Goal: Find specific page/section: Find specific page/section

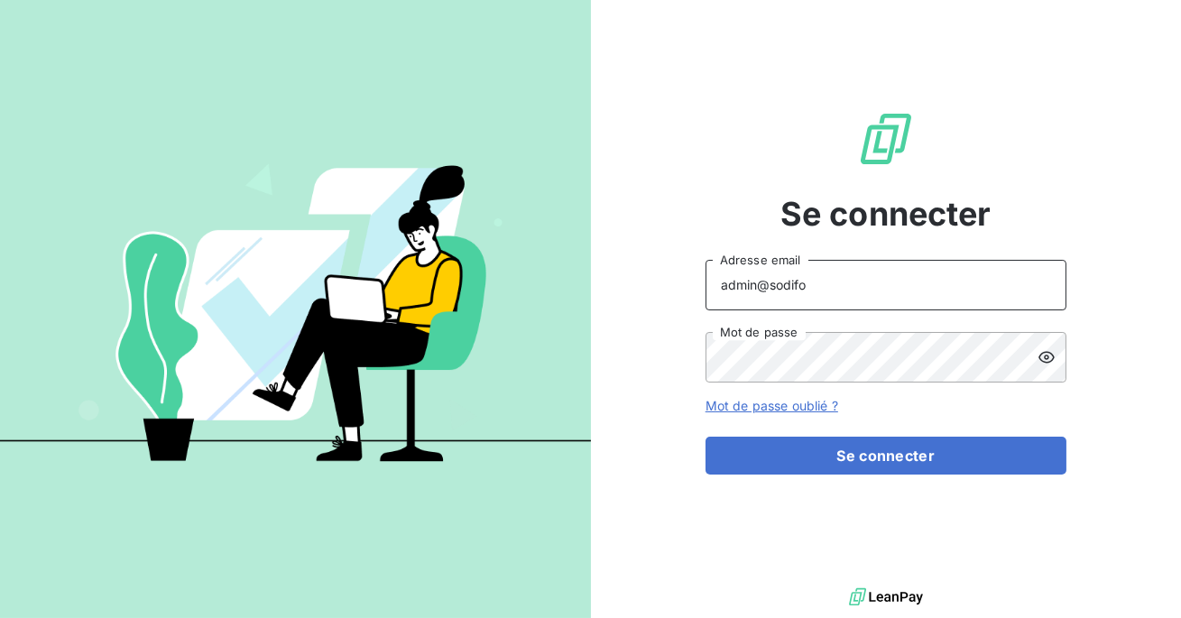
click at [898, 282] on input "admin@sodifo" at bounding box center [886, 285] width 361 height 51
type input "admin@actasas"
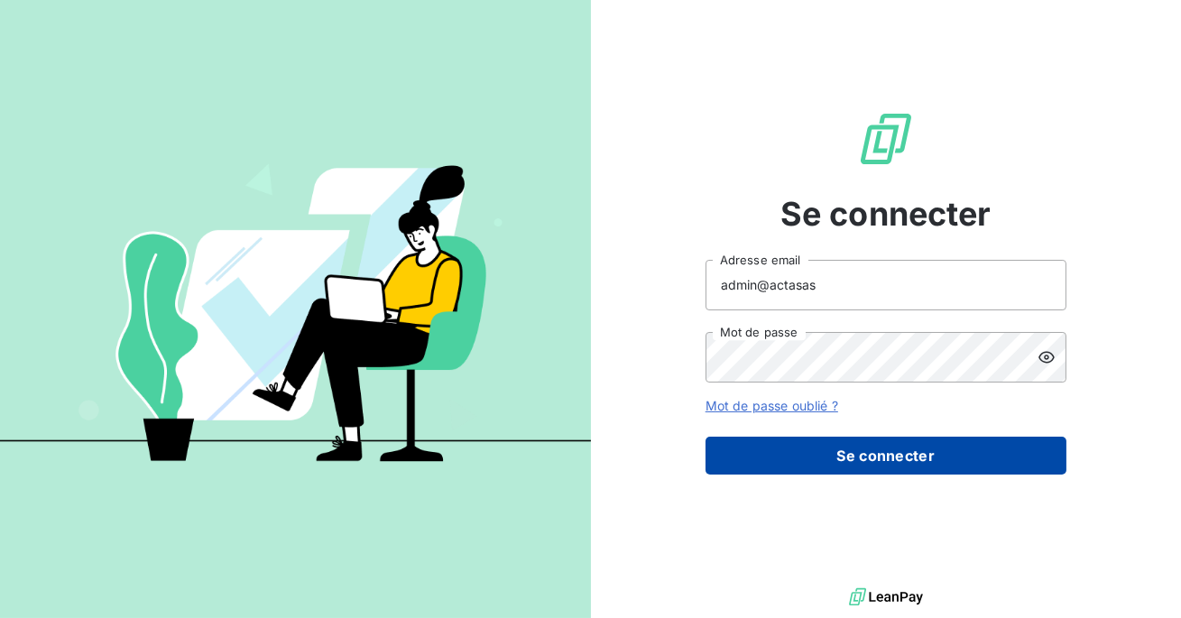
click at [869, 440] on button "Se connecter" at bounding box center [886, 456] width 361 height 38
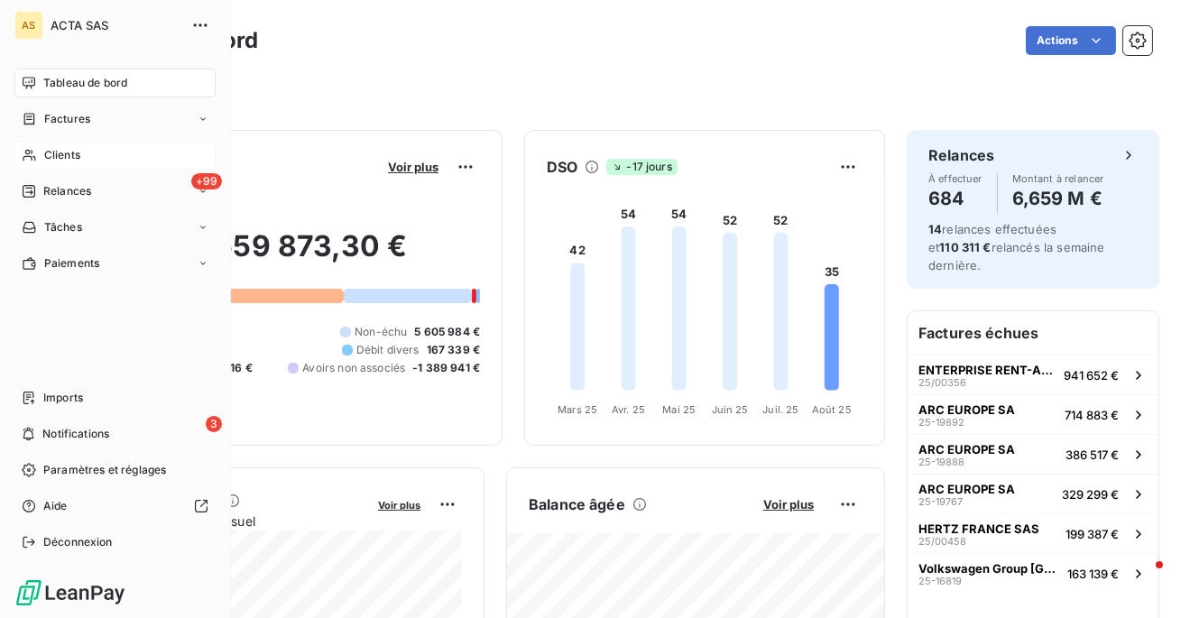
click at [40, 162] on div "Clients" at bounding box center [114, 155] width 201 height 29
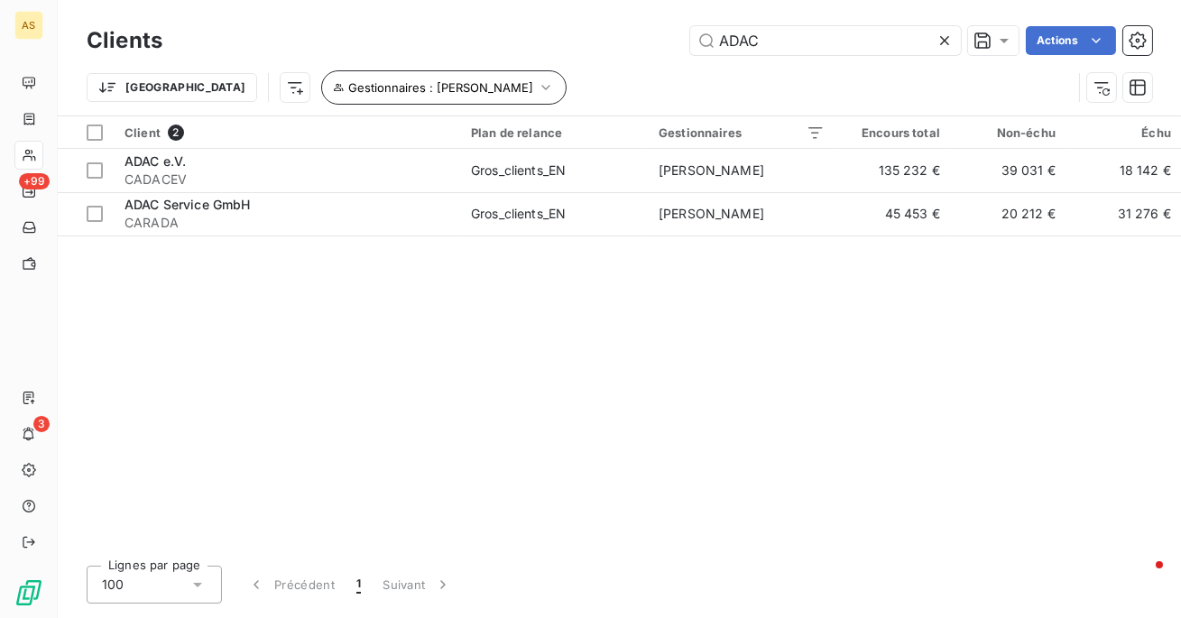
type input "ADAC"
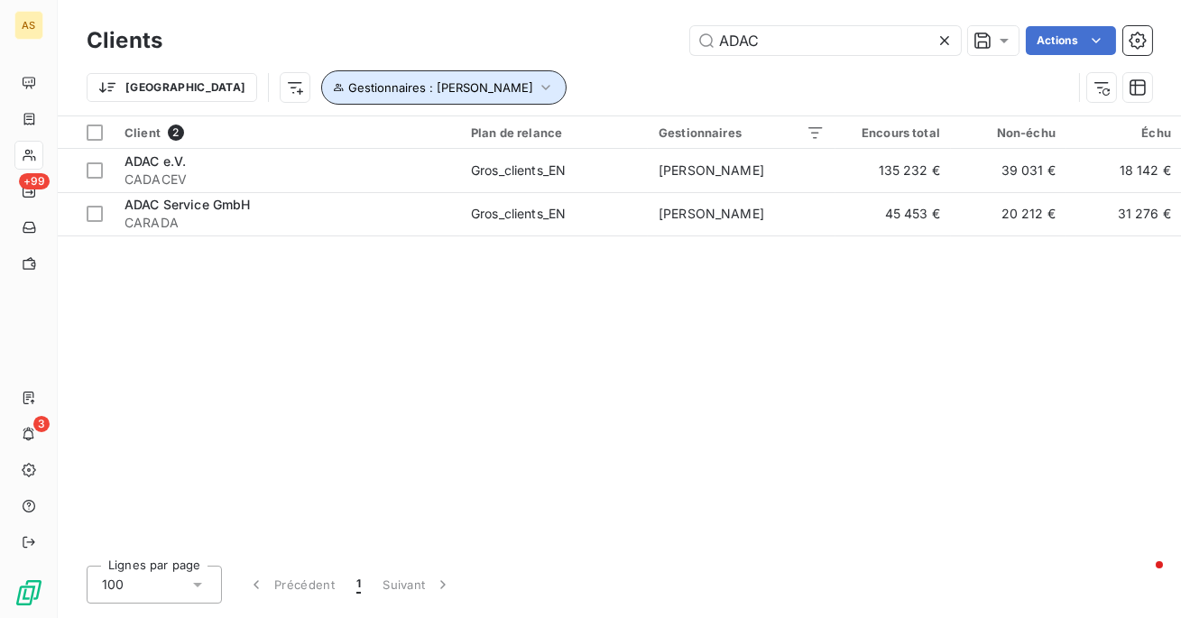
click at [537, 90] on icon "button" at bounding box center [546, 87] width 18 height 18
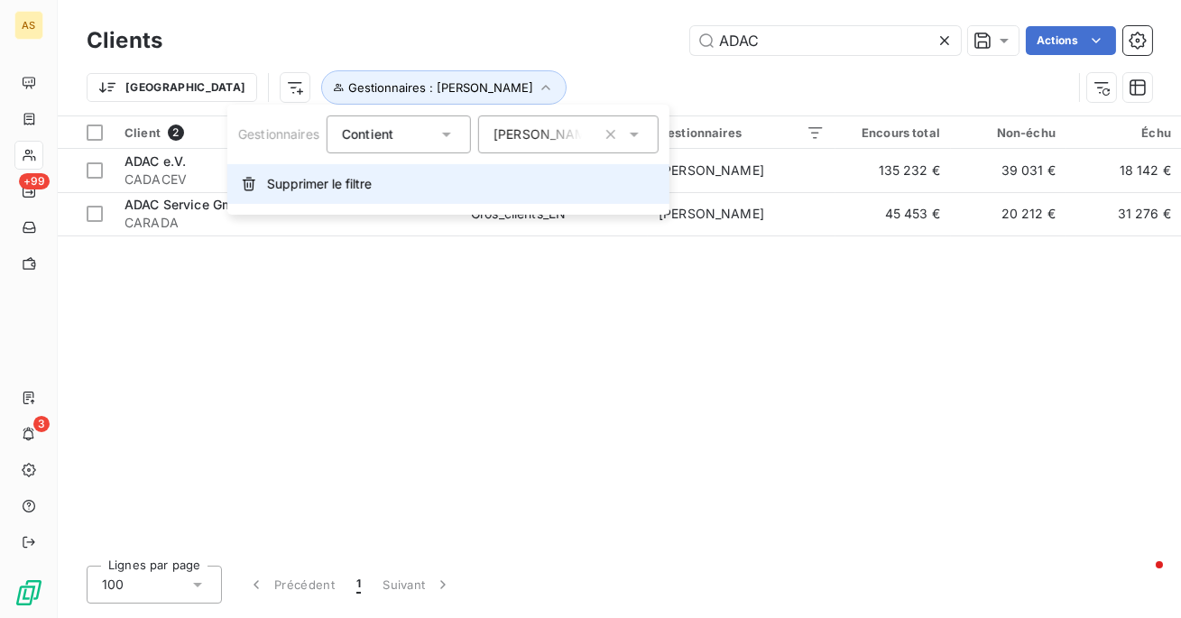
click at [409, 184] on button "Supprimer le filtre" at bounding box center [448, 184] width 442 height 40
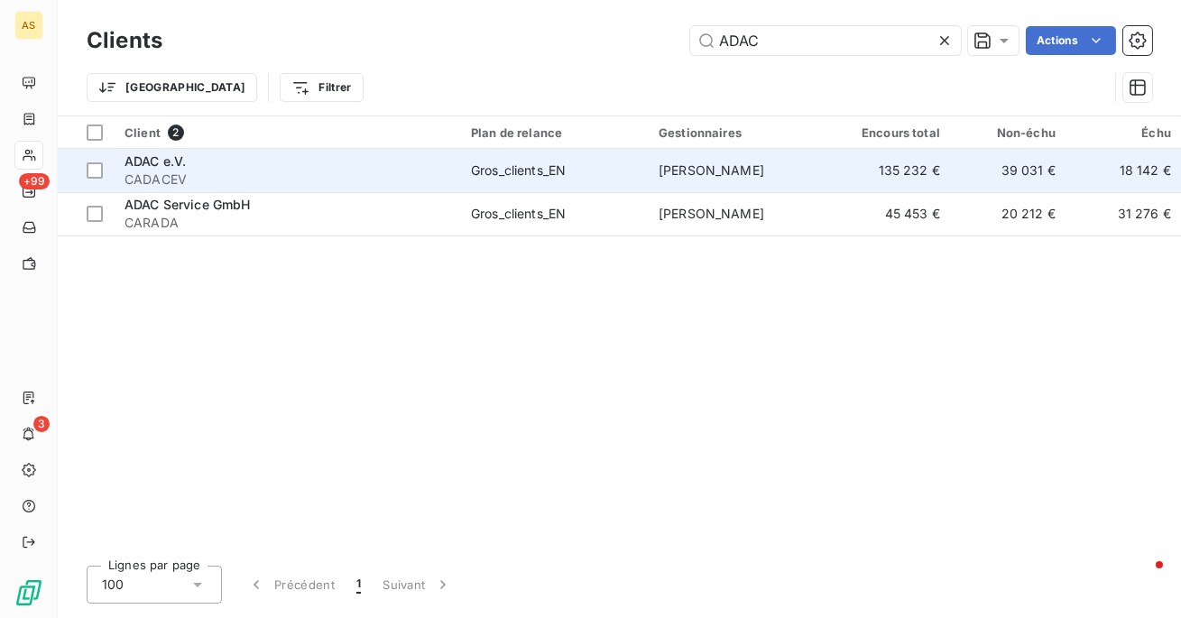
click at [418, 180] on span "CADACEV" at bounding box center [287, 180] width 325 height 18
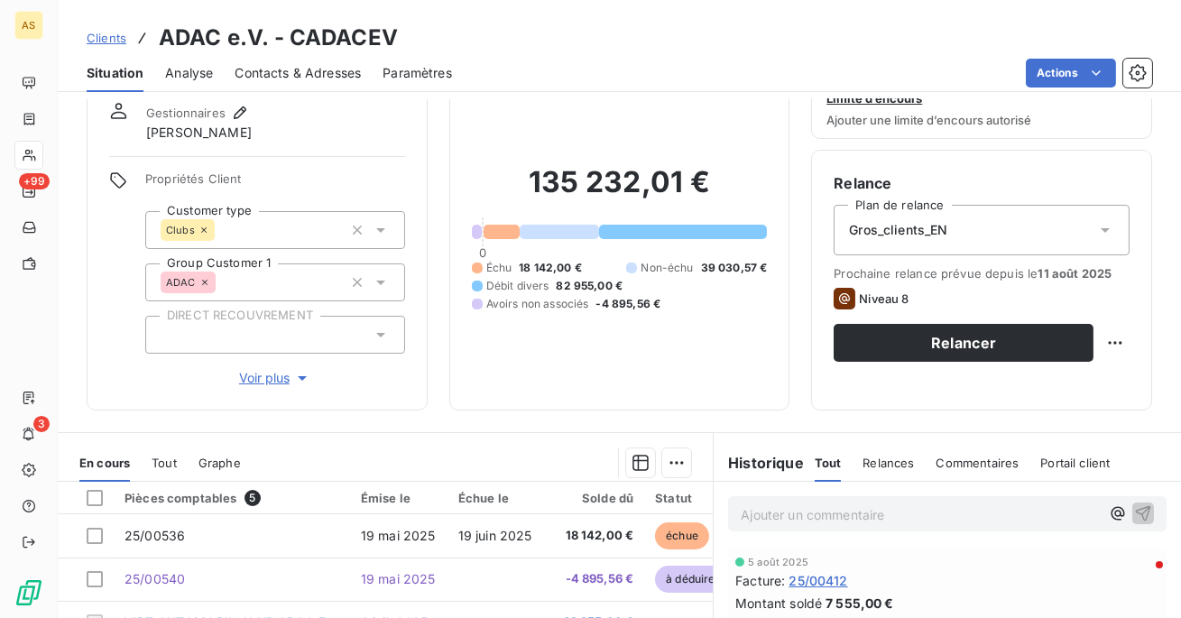
scroll to position [9, 0]
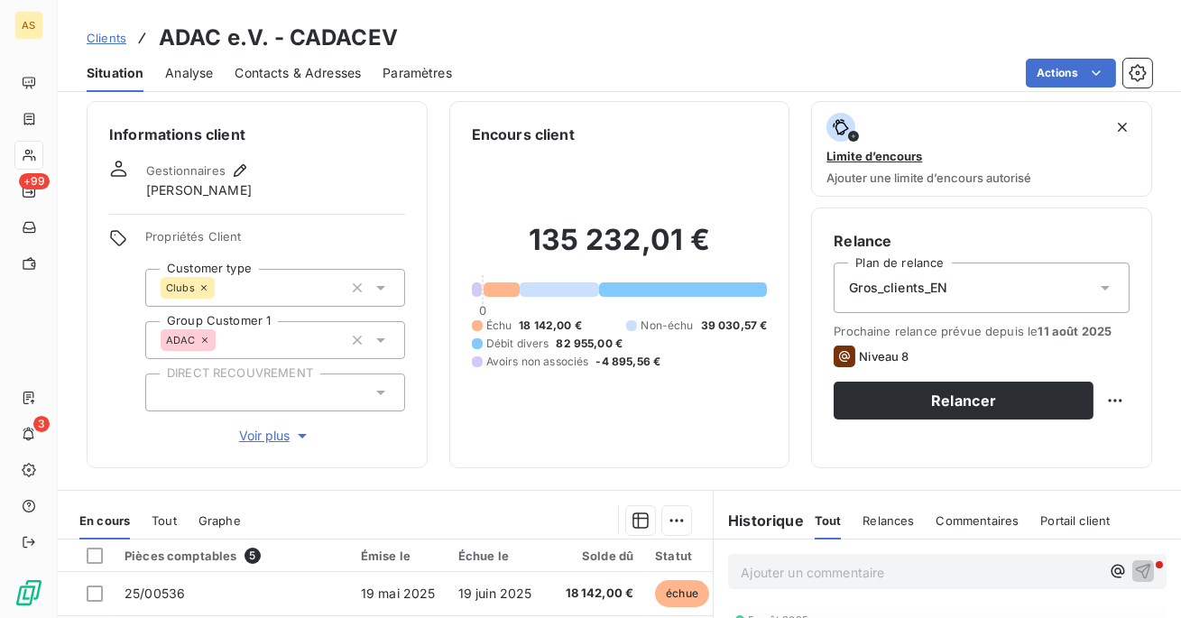
click at [323, 67] on span "Contacts & Adresses" at bounding box center [298, 73] width 126 height 18
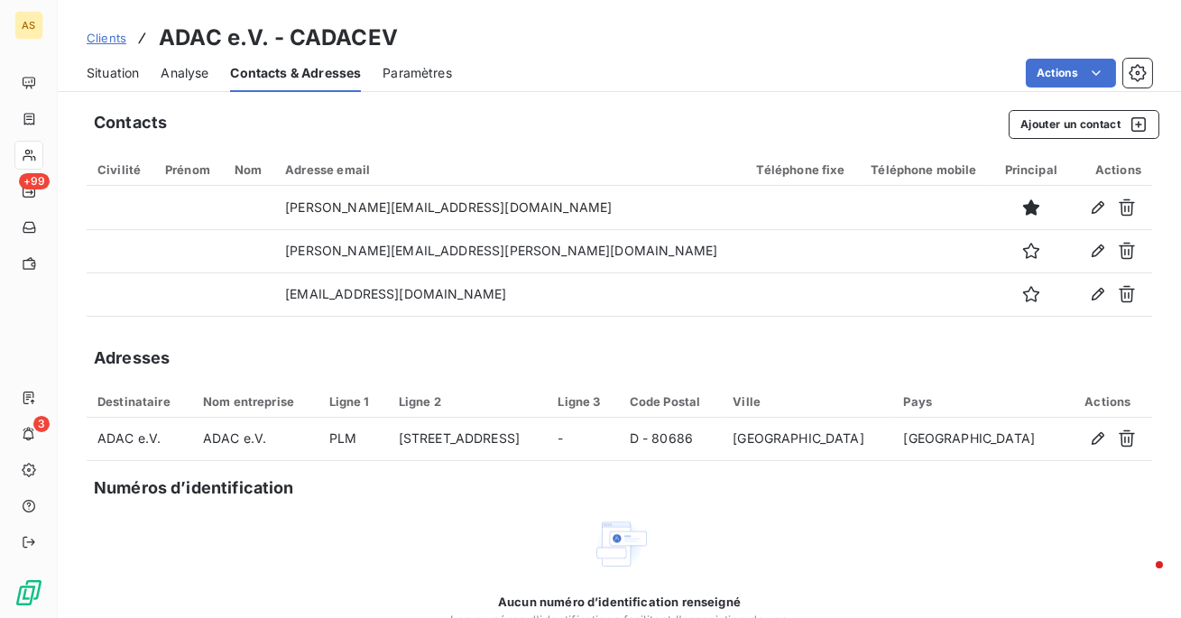
click at [115, 61] on div "Situation" at bounding box center [113, 73] width 52 height 38
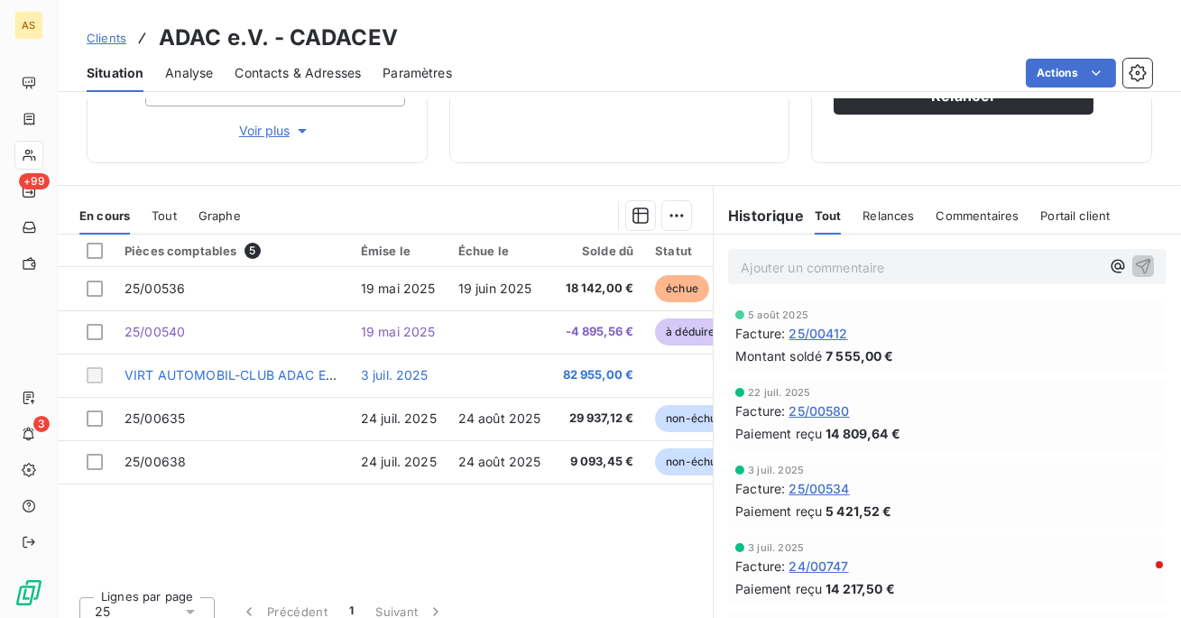
scroll to position [331, 0]
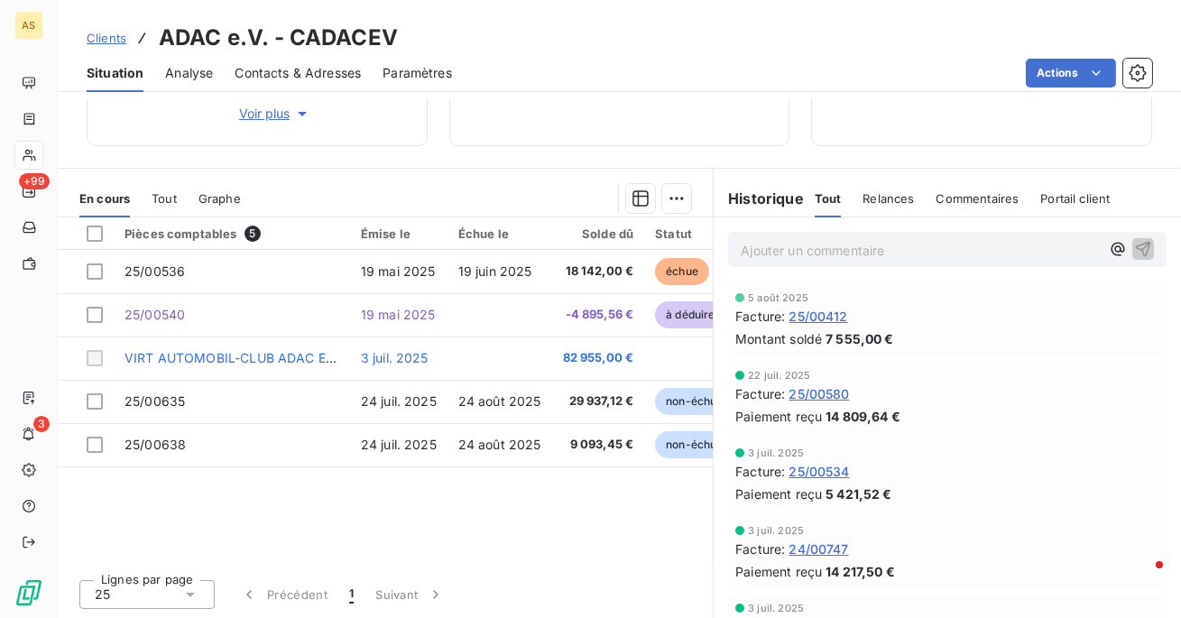
click at [159, 193] on span "Tout" at bounding box center [164, 198] width 25 height 14
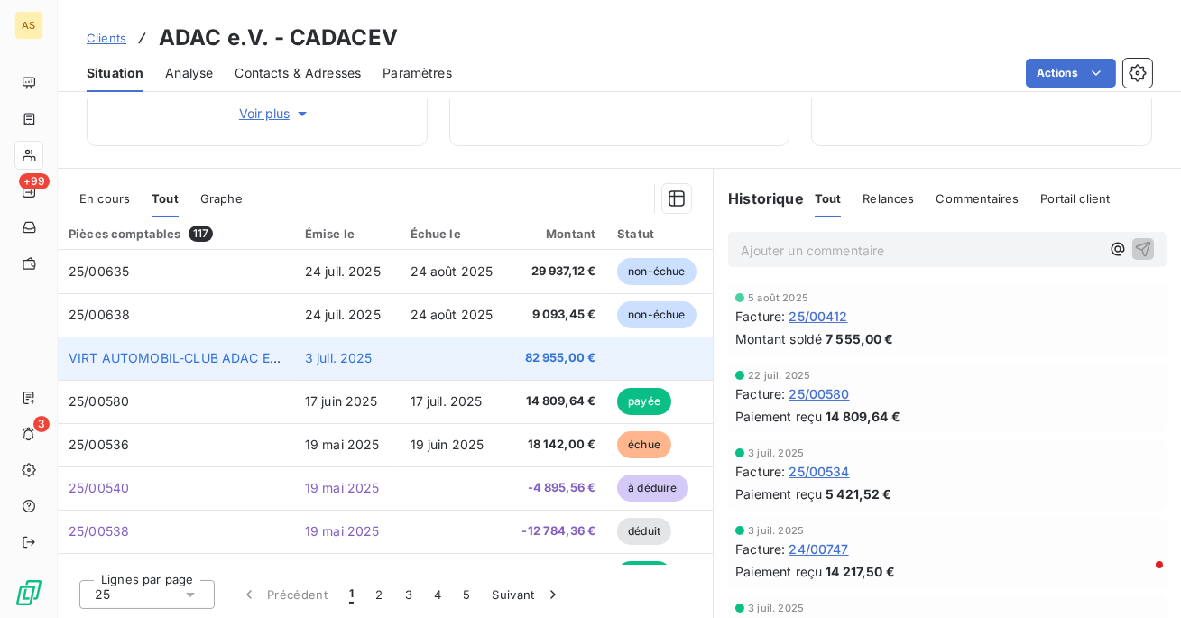
scroll to position [0, 0]
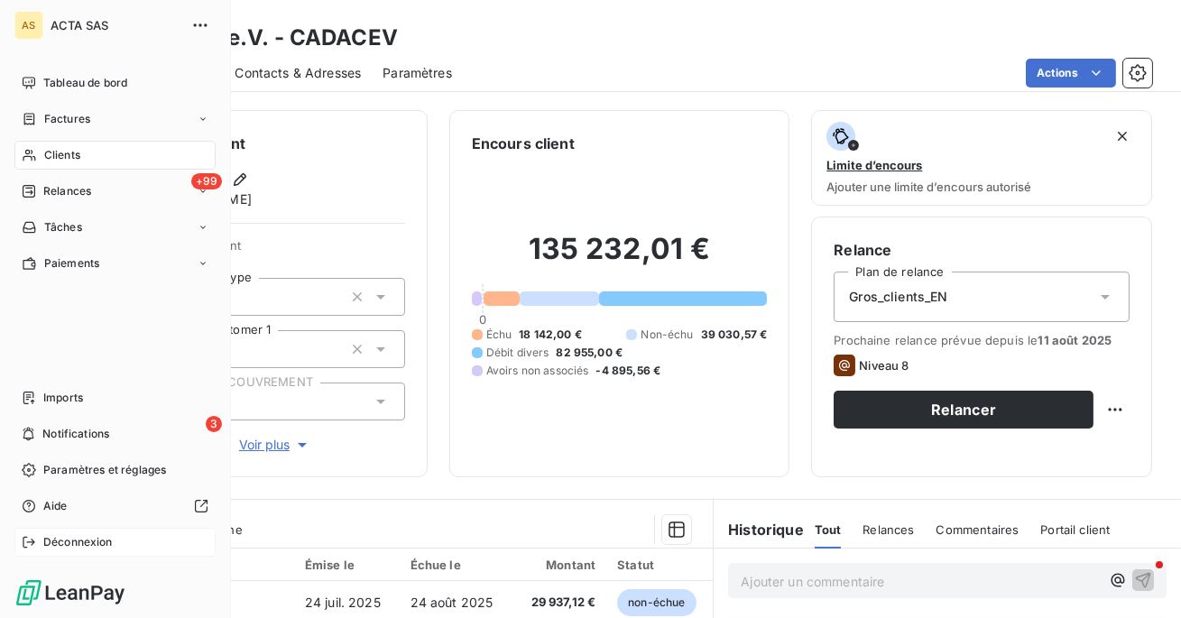
click at [49, 549] on span "Déconnexion" at bounding box center [77, 542] width 69 height 16
